Goal: Navigation & Orientation: Find specific page/section

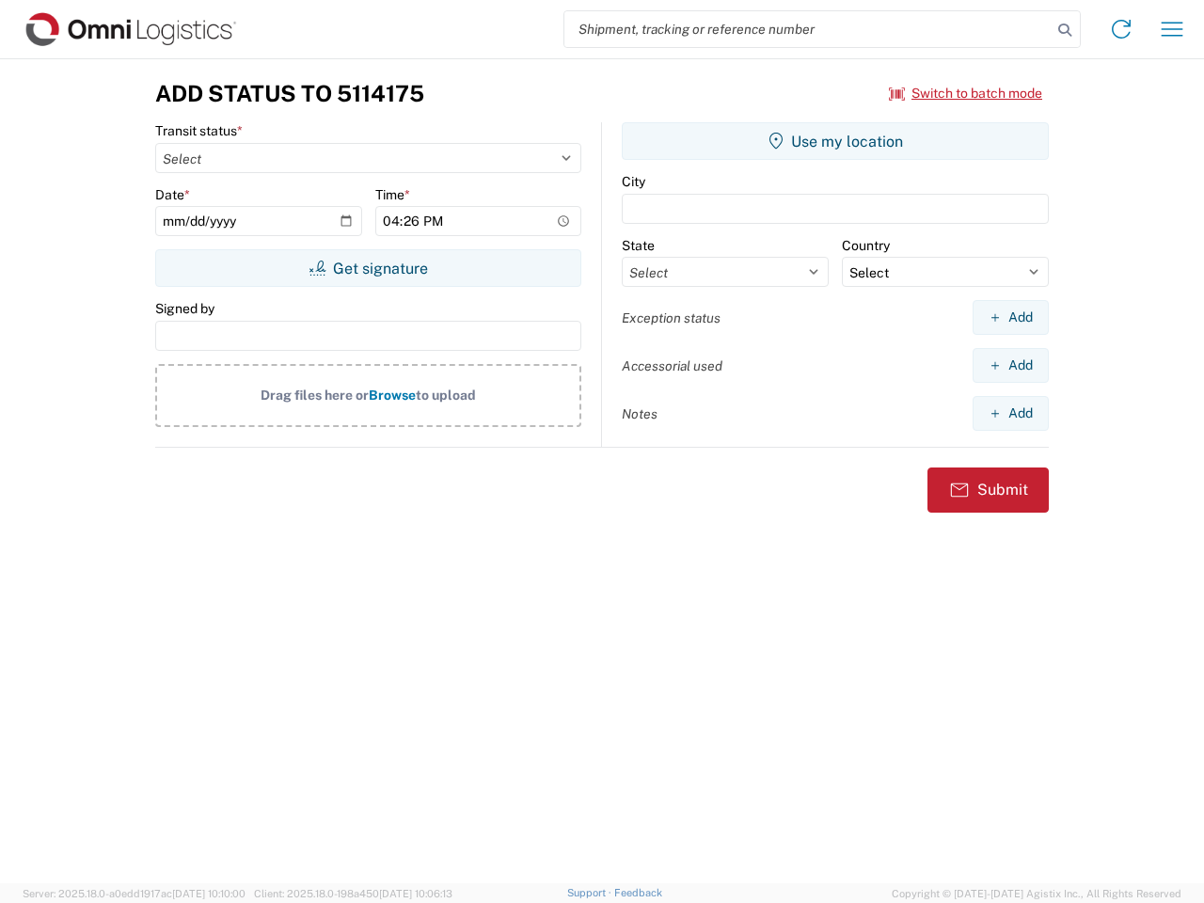
click at [808, 29] on input "search" at bounding box center [807, 29] width 487 height 36
click at [1065, 30] on icon at bounding box center [1064, 30] width 26 height 26
click at [1121, 29] on icon at bounding box center [1121, 29] width 30 height 30
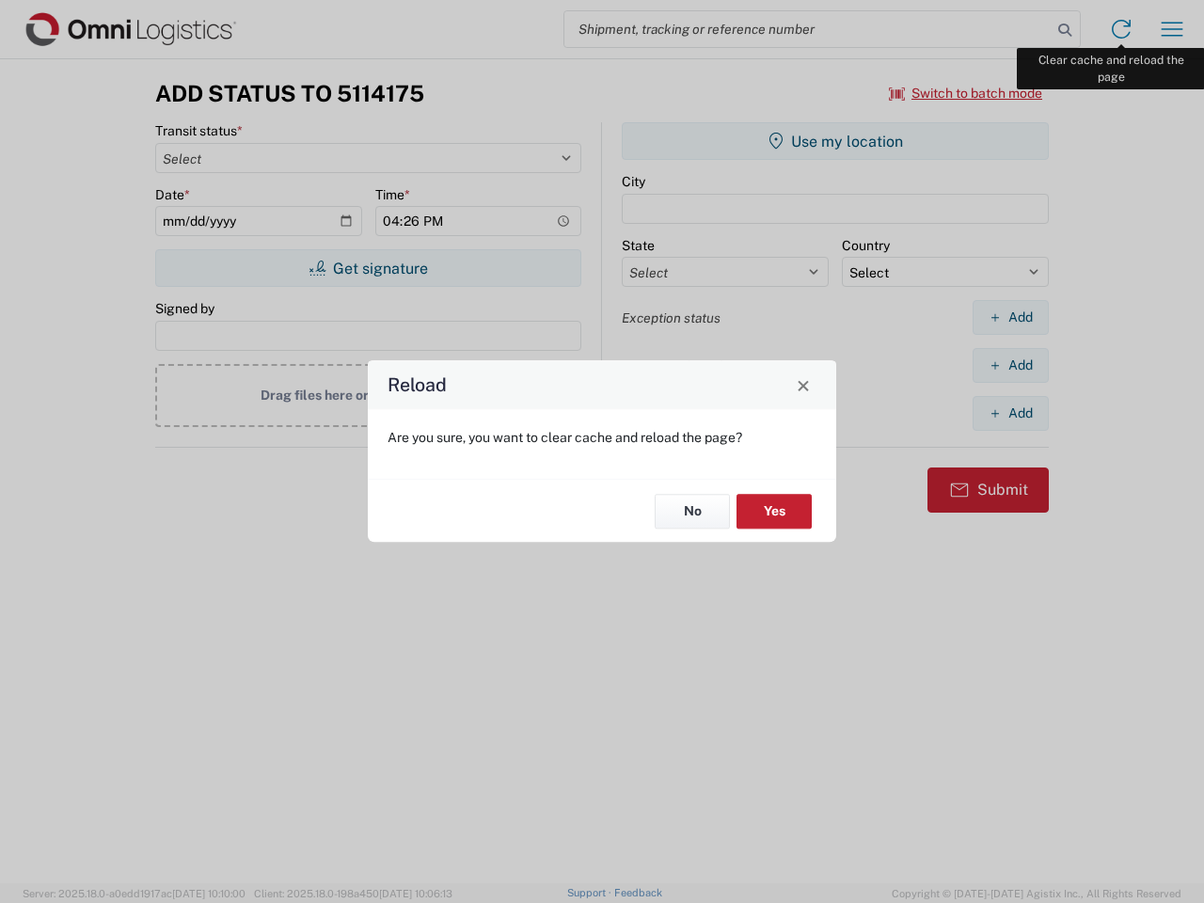
click at [1172, 29] on div "Reload Are you sure, you want to clear cache and reload the page? No Yes" at bounding box center [602, 451] width 1204 height 903
click at [966, 93] on div "Reload Are you sure, you want to clear cache and reload the page? No Yes" at bounding box center [602, 451] width 1204 height 903
click at [368, 268] on div "Reload Are you sure, you want to clear cache and reload the page? No Yes" at bounding box center [602, 451] width 1204 height 903
click at [835, 141] on div "Reload Are you sure, you want to clear cache and reload the page? No Yes" at bounding box center [602, 451] width 1204 height 903
click at [1010, 317] on div "Reload Are you sure, you want to clear cache and reload the page? No Yes" at bounding box center [602, 451] width 1204 height 903
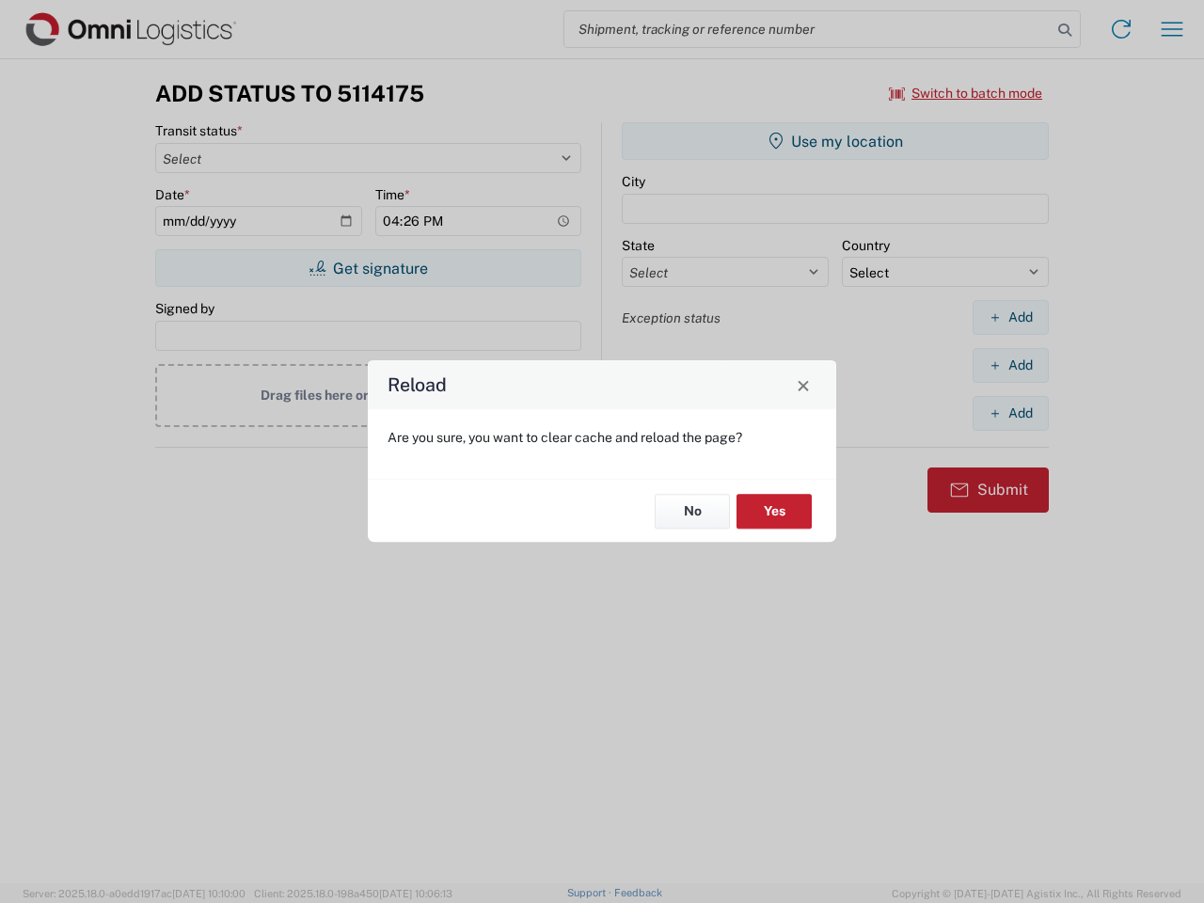
click at [1010, 365] on div "Reload Are you sure, you want to clear cache and reload the page? No Yes" at bounding box center [602, 451] width 1204 height 903
click at [1010, 413] on div "Reload Are you sure, you want to clear cache and reload the page? No Yes" at bounding box center [602, 451] width 1204 height 903
